Goal: Task Accomplishment & Management: Use online tool/utility

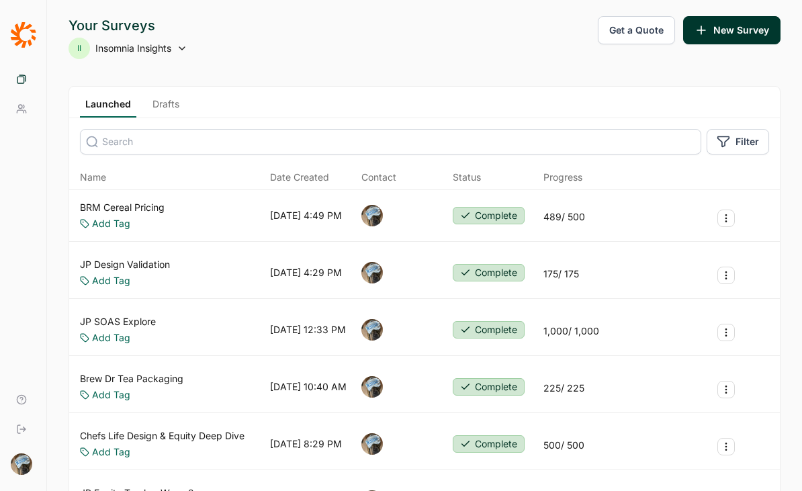
click at [151, 46] on span "Insomnia Insights" at bounding box center [133, 48] width 76 height 13
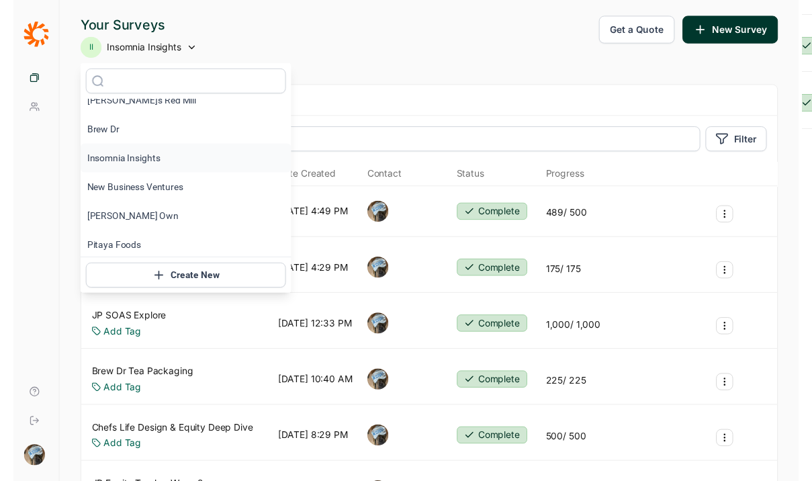
scroll to position [16, 0]
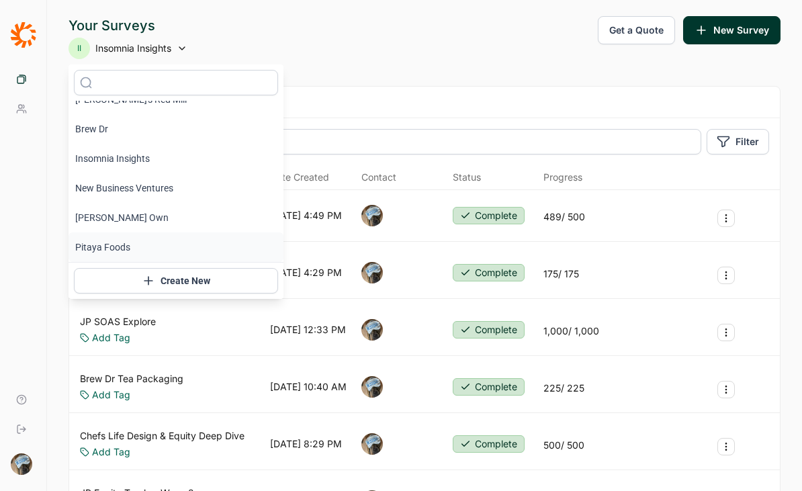
click at [110, 242] on li "Pitaya Foods" at bounding box center [175, 247] width 215 height 30
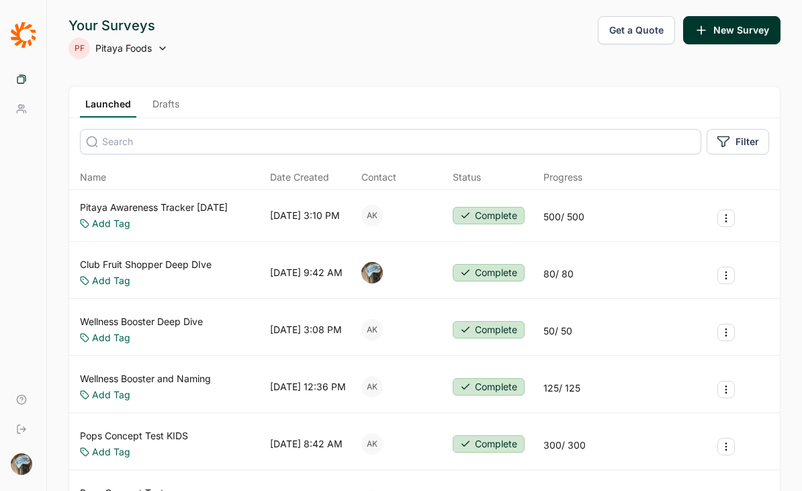
click at [182, 204] on link "Pitaya Awareness Tracker [DATE]" at bounding box center [154, 207] width 148 height 13
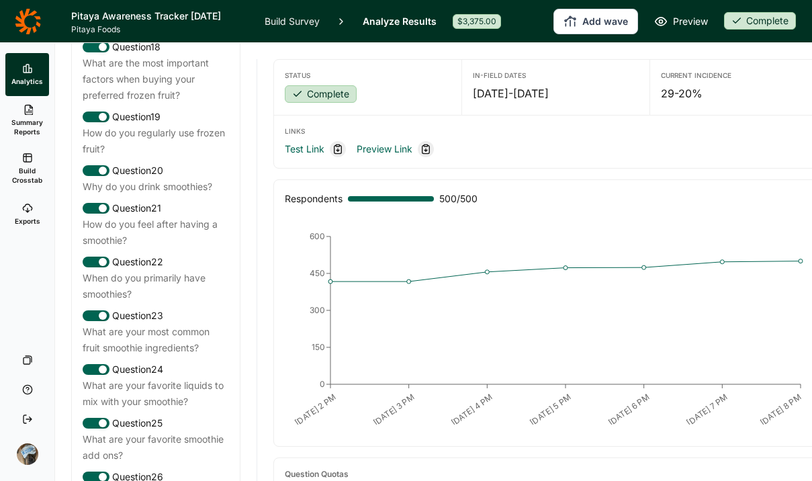
scroll to position [1803, 0]
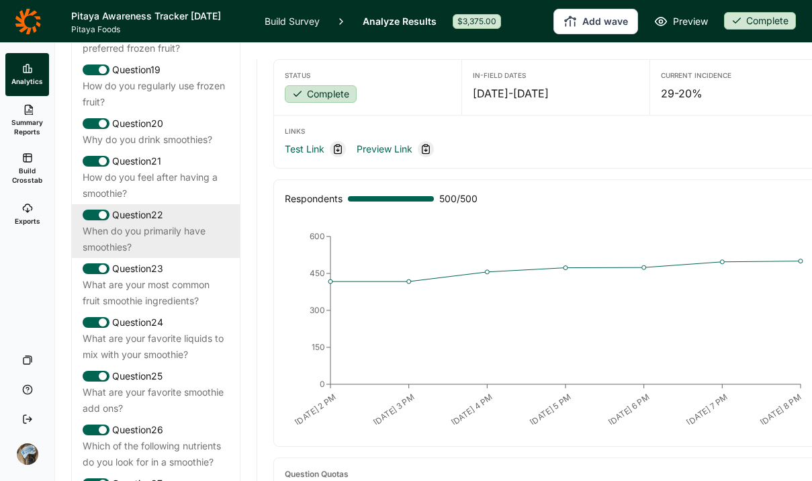
click at [154, 255] on div "When do you primarily have smoothies?" at bounding box center [156, 239] width 146 height 32
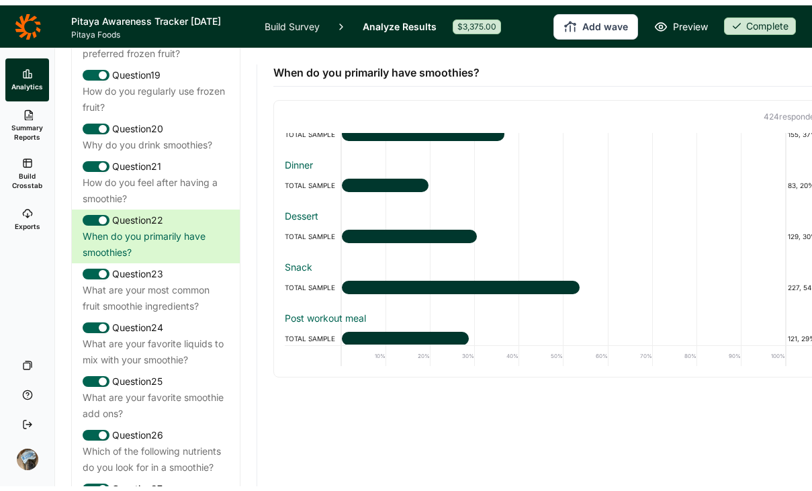
scroll to position [82, 0]
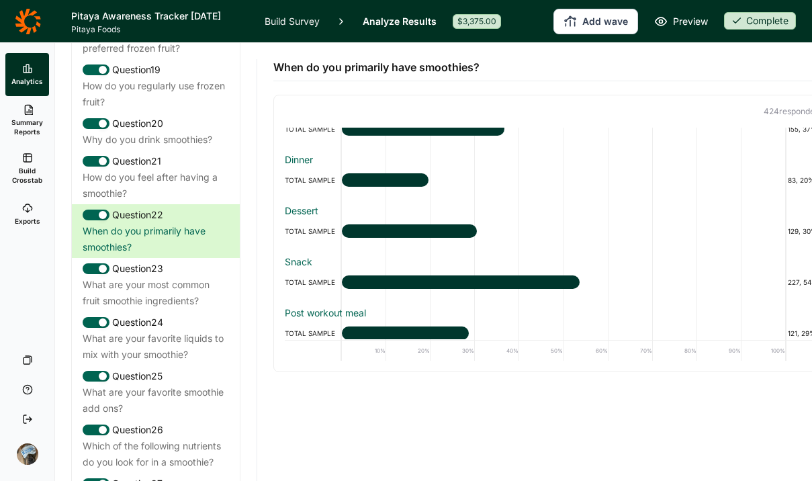
click at [292, 23] on link "Build Survey" at bounding box center [292, 21] width 55 height 42
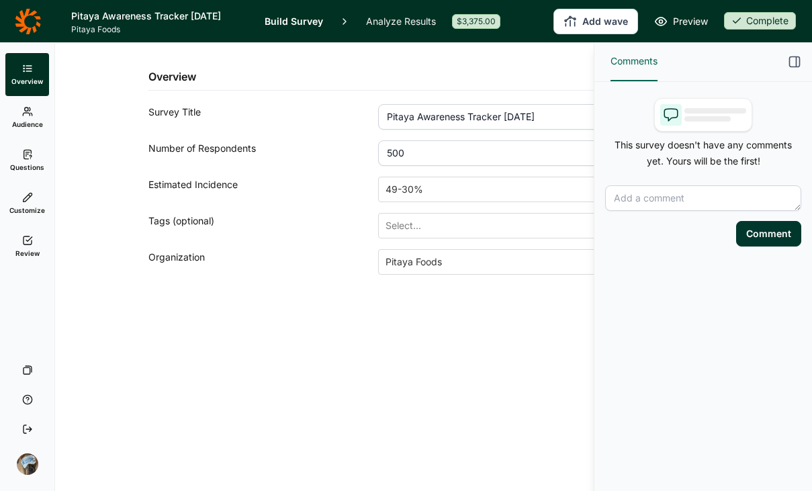
click at [13, 155] on link "Questions" at bounding box center [27, 160] width 44 height 43
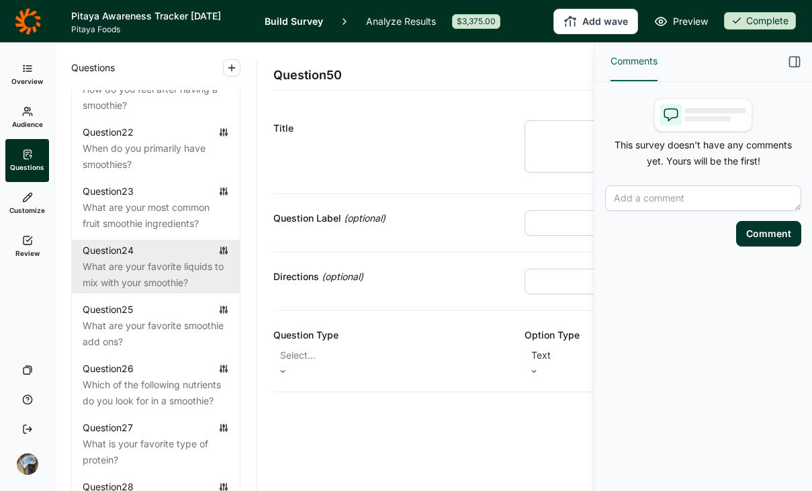
scroll to position [2033, 0]
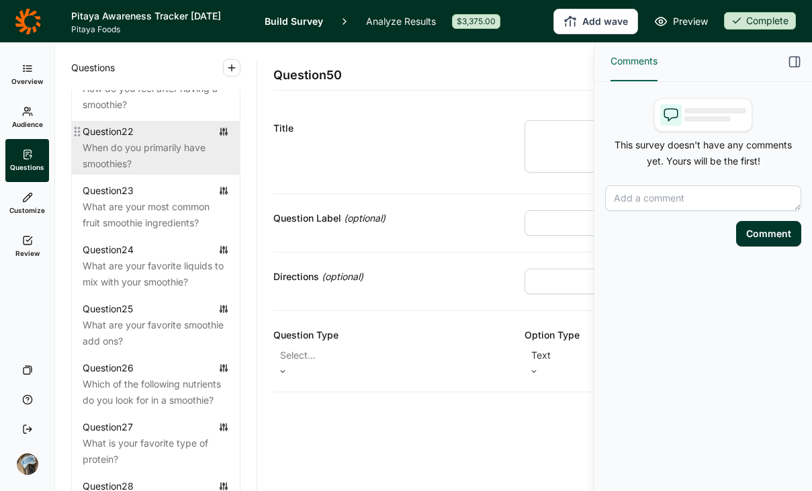
click at [160, 172] on div "When do you primarily have smoothies?" at bounding box center [156, 156] width 146 height 32
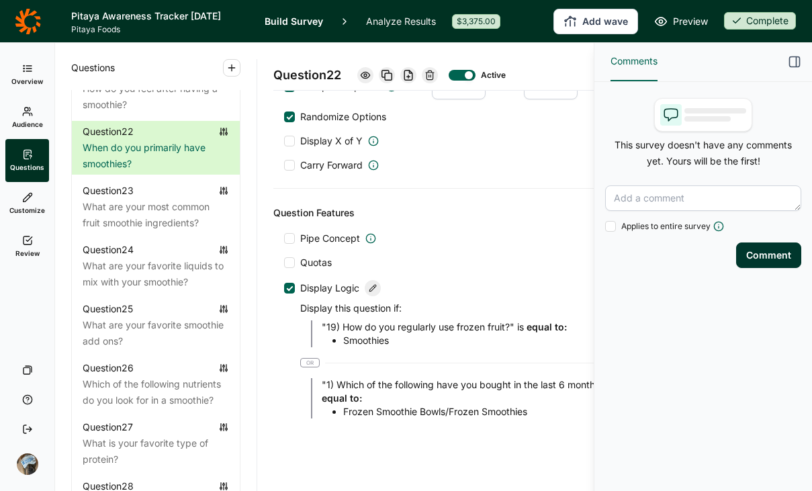
scroll to position [716, 0]
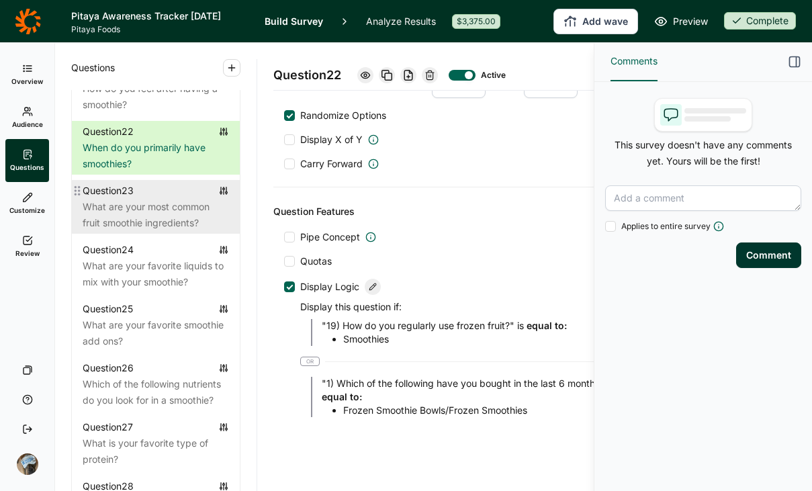
click at [132, 231] on div "What are your most common fruit smoothie ingredients?" at bounding box center [156, 215] width 146 height 32
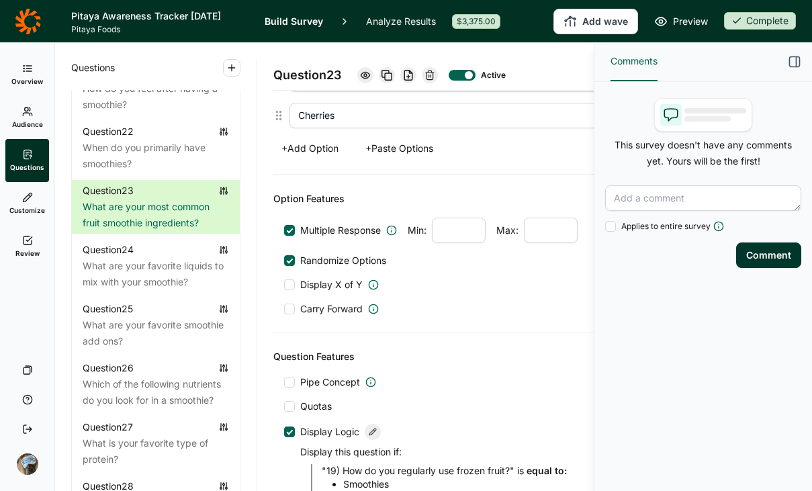
scroll to position [862, 0]
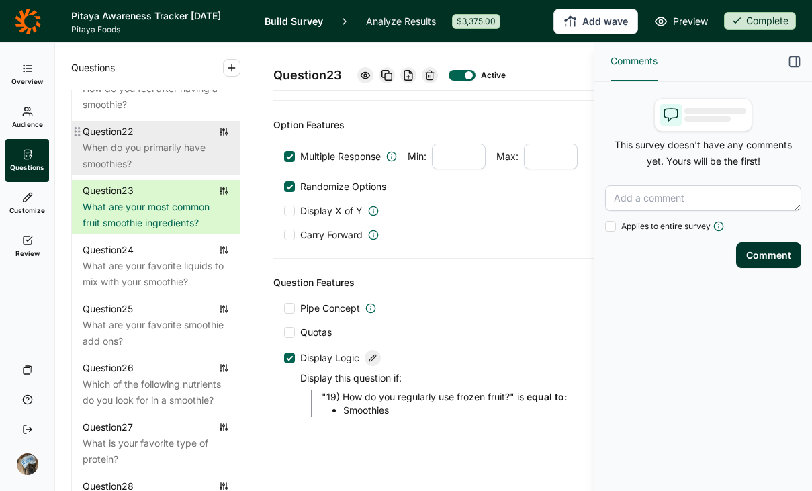
click at [122, 172] on div "When do you primarily have smoothies?" at bounding box center [156, 156] width 146 height 32
